Goal: Task Accomplishment & Management: Complete application form

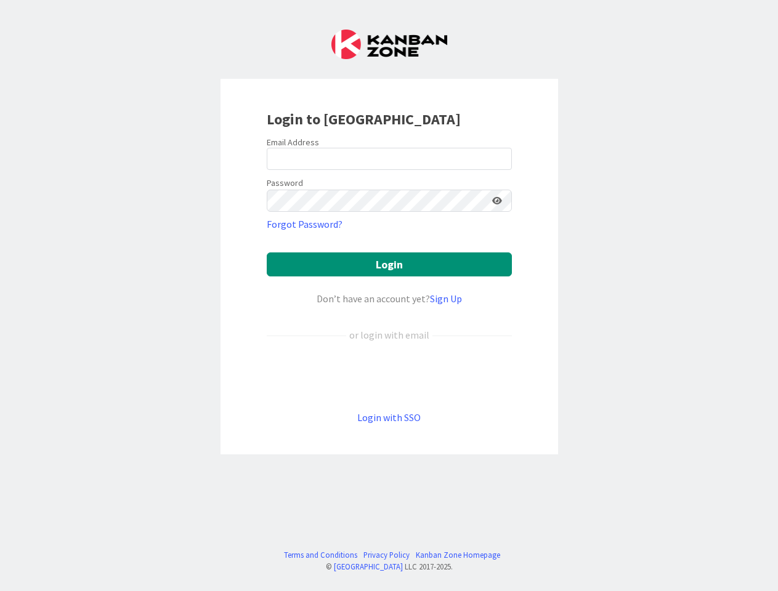
click at [389, 296] on div "Don’t have an account yet? Sign Up" at bounding box center [389, 298] width 245 height 15
click at [497, 201] on icon at bounding box center [497, 200] width 10 height 9
click at [389, 264] on button "Login" at bounding box center [389, 265] width 245 height 24
